Goal: Information Seeking & Learning: Find specific page/section

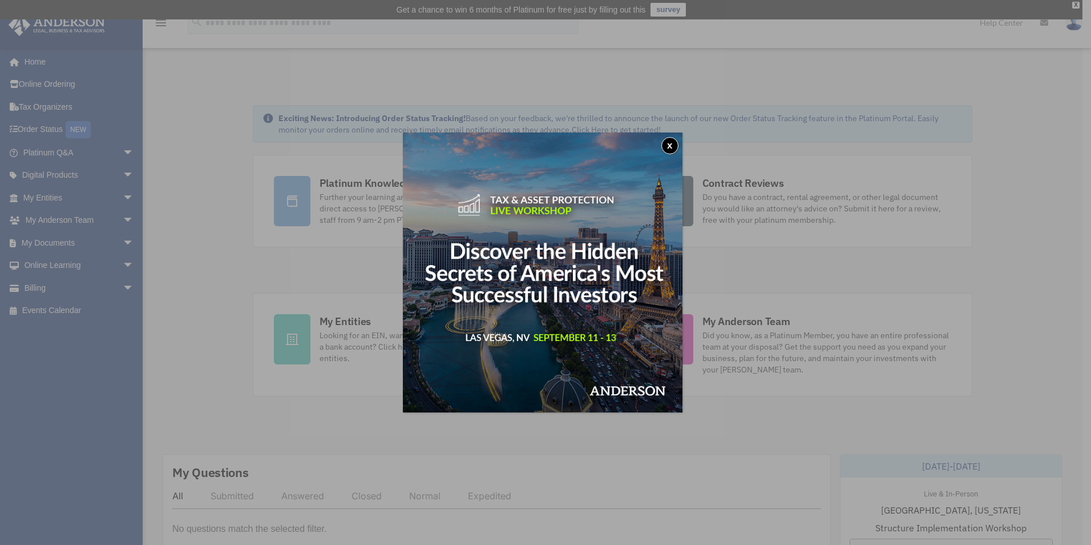
click at [670, 147] on button "x" at bounding box center [670, 145] width 17 height 17
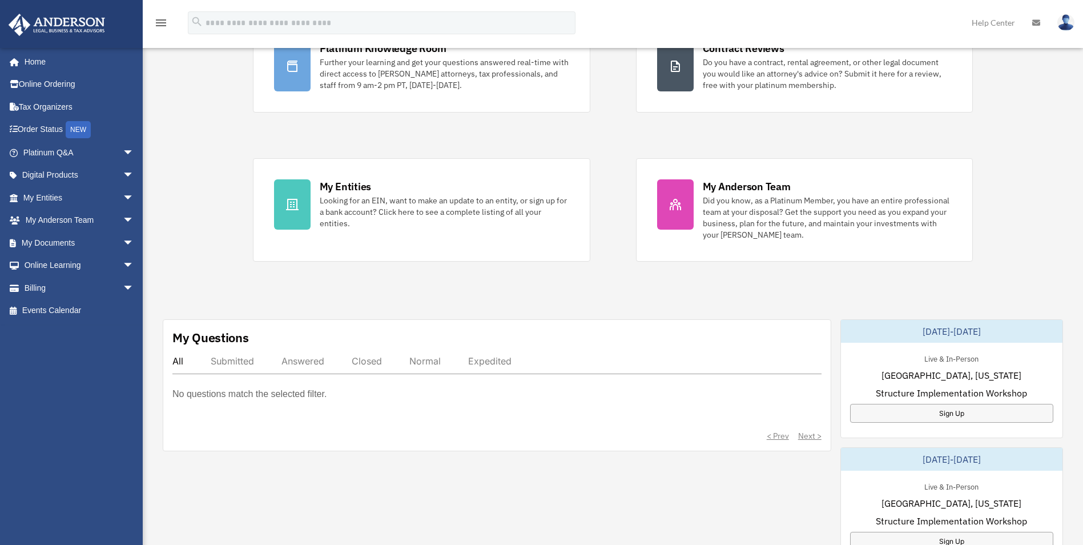
scroll to position [171, 0]
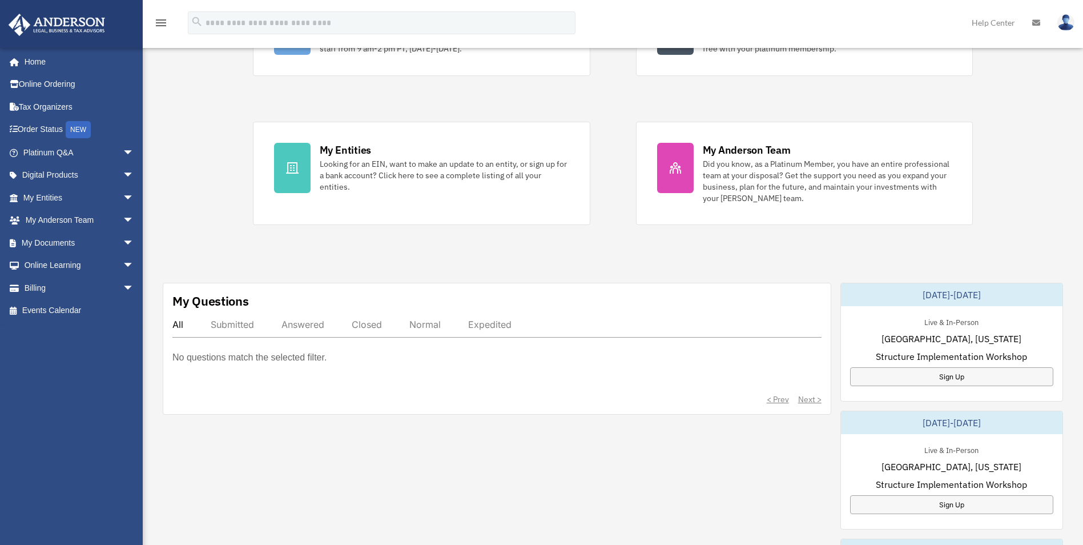
click at [242, 325] on div "Submitted" at bounding box center [232, 324] width 43 height 11
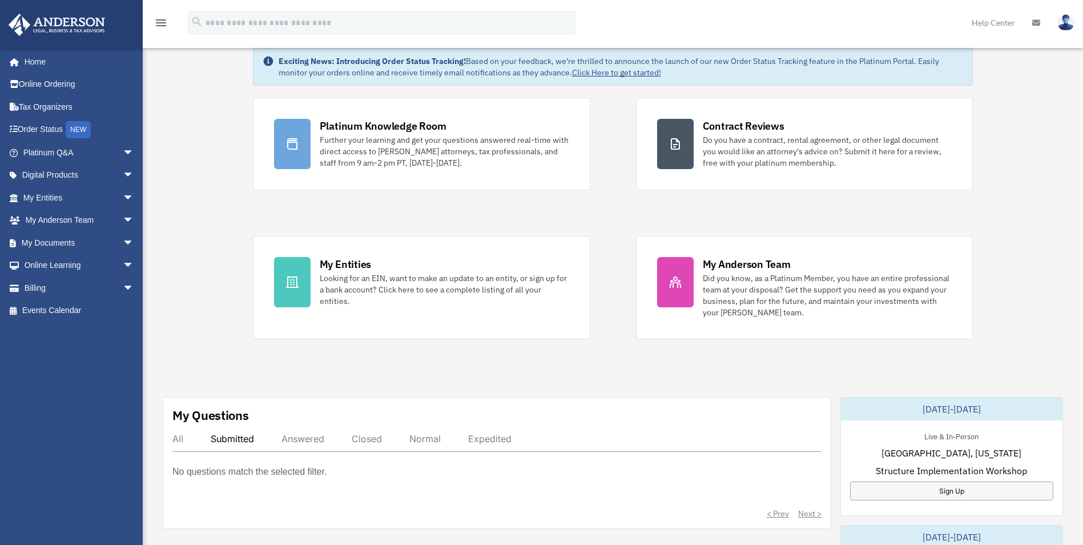
scroll to position [0, 0]
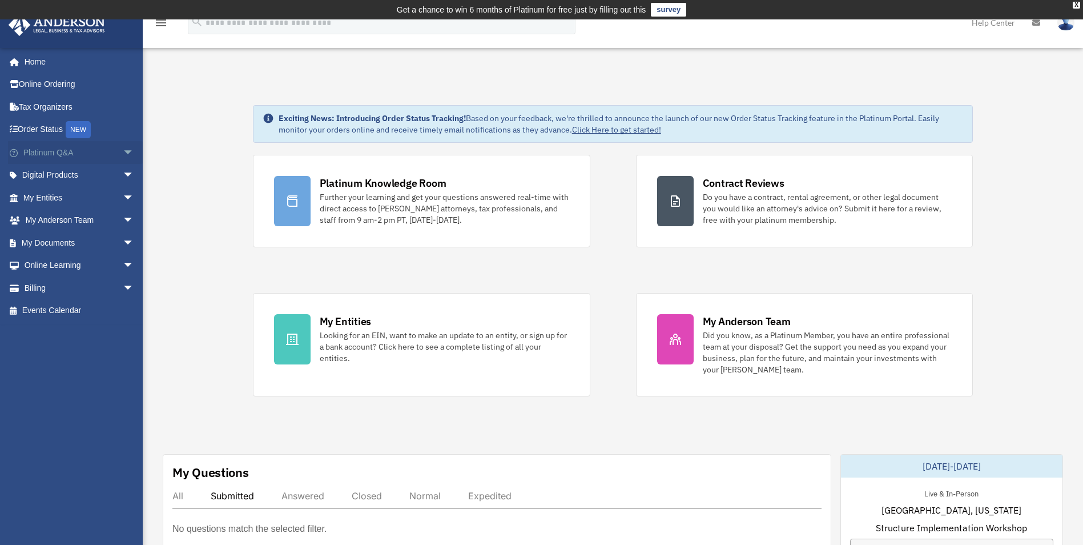
click at [123, 154] on span "arrow_drop_down" at bounding box center [134, 152] width 23 height 23
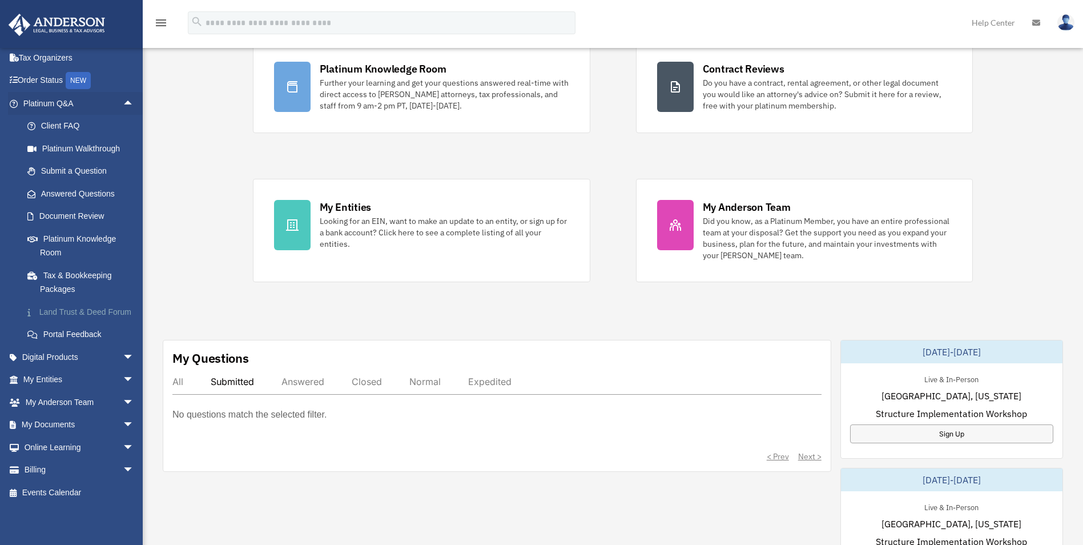
scroll to position [63, 0]
click at [123, 358] on span "arrow_drop_down" at bounding box center [134, 356] width 23 height 23
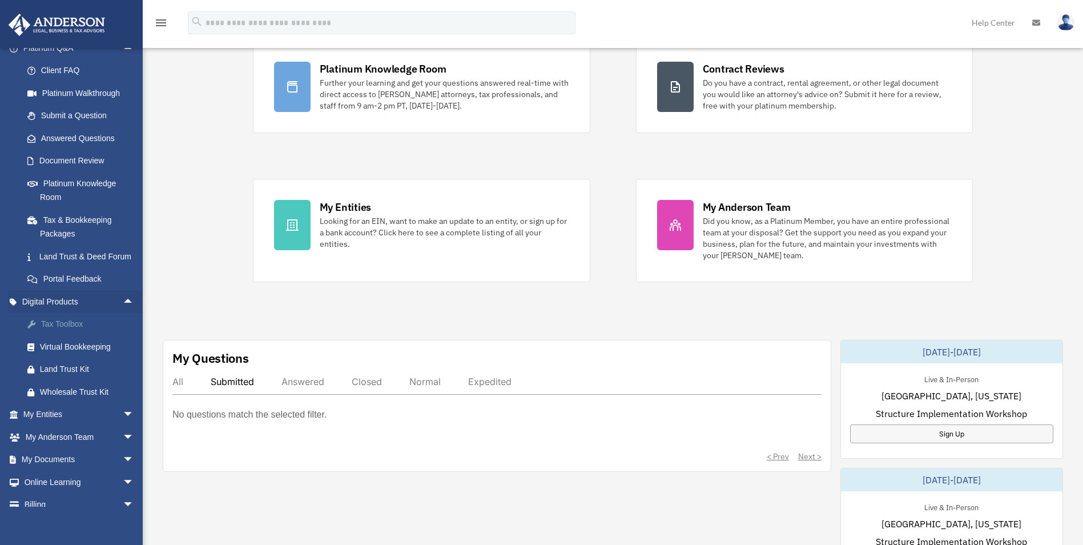
scroll to position [153, 0]
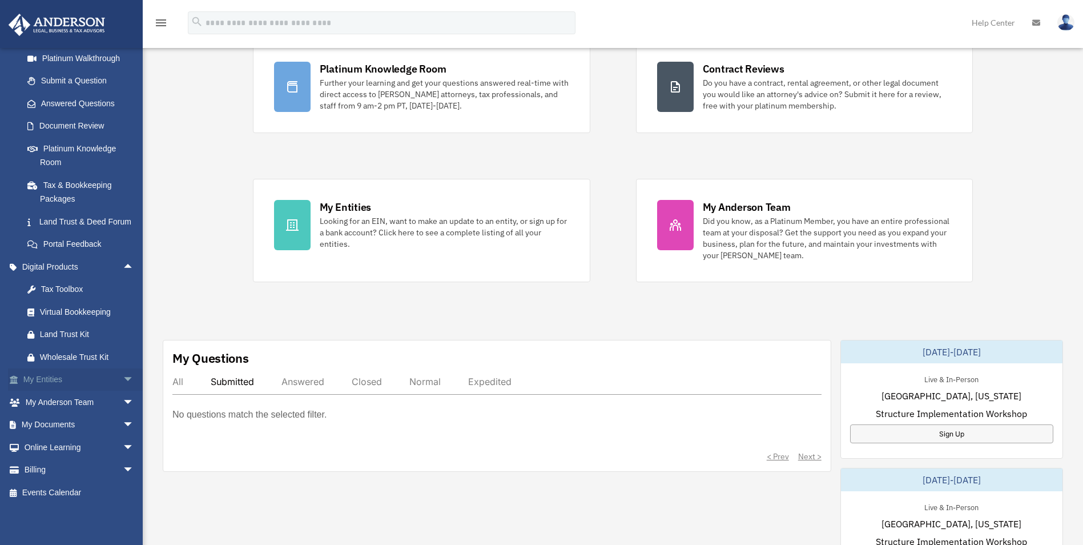
click at [123, 376] on span "arrow_drop_down" at bounding box center [134, 379] width 23 height 23
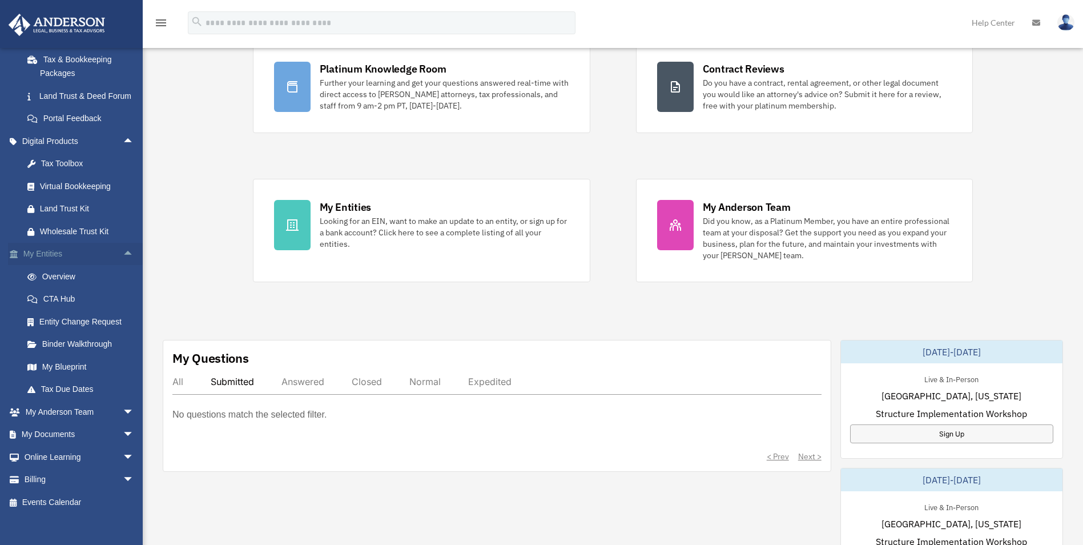
scroll to position [267, 0]
click at [77, 398] on link "Tax Due Dates" at bounding box center [83, 387] width 135 height 23
